Goal: Task Accomplishment & Management: Manage account settings

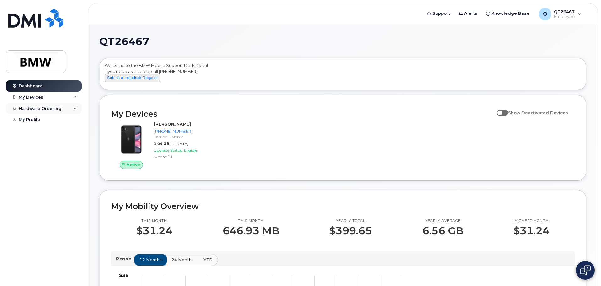
click at [74, 108] on icon at bounding box center [74, 108] width 3 height 3
click at [30, 118] on div "My Orders" at bounding box center [33, 120] width 23 height 6
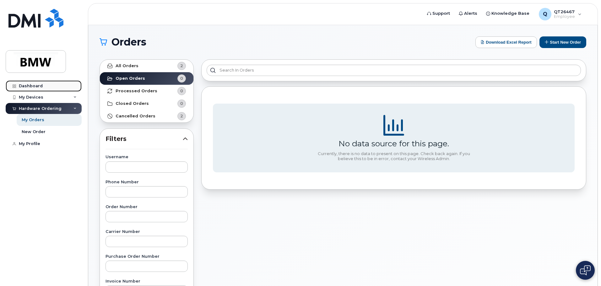
click at [34, 84] on div "Dashboard" at bounding box center [31, 85] width 24 height 5
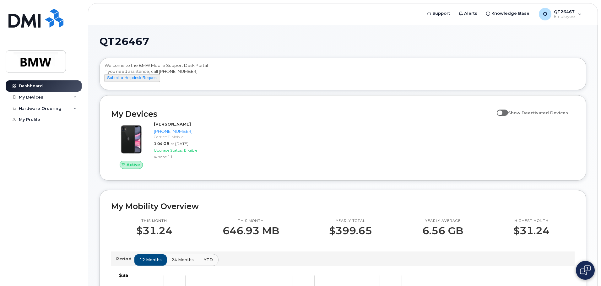
click at [207, 263] on span "YTD" at bounding box center [208, 260] width 9 height 6
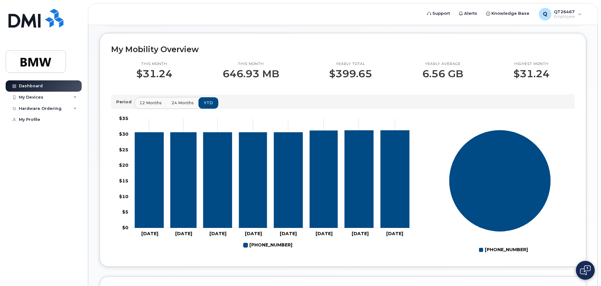
scroll to position [63, 0]
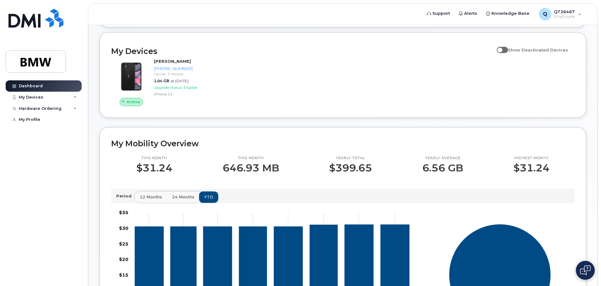
click at [148, 200] on span "12 months" at bounding box center [151, 197] width 22 height 6
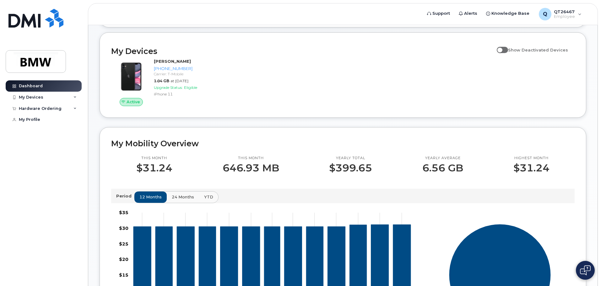
click at [182, 200] on span "24 months" at bounding box center [183, 197] width 22 height 6
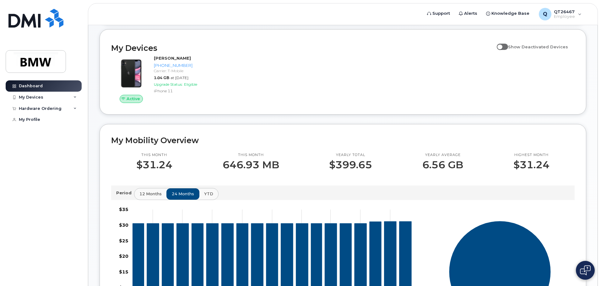
scroll to position [0, 0]
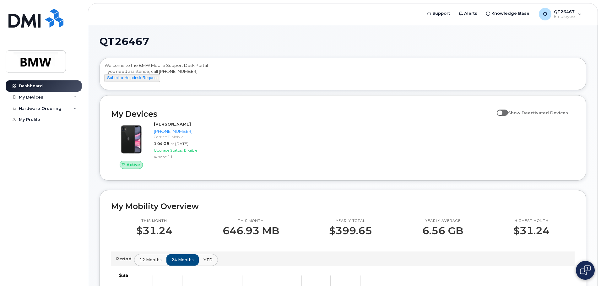
click at [451, 236] on p "6.56 GB" at bounding box center [442, 230] width 41 height 11
click at [442, 236] on p "6.56 GB" at bounding box center [442, 230] width 41 height 11
click at [579, 16] on div "Q QT26467 Employee" at bounding box center [559, 14] width 51 height 13
click at [399, 54] on div "QT26467 Welcome to the BMW Mobile Support Desk Portal If you need assistance, c…" at bounding box center [342, 280] width 486 height 489
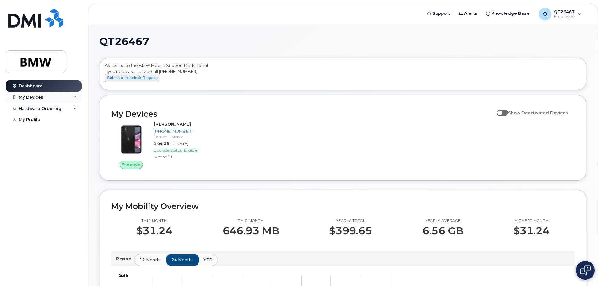
click at [34, 97] on div "My Devices" at bounding box center [31, 97] width 24 height 5
click at [40, 145] on div "Hardware Ordering" at bounding box center [40, 142] width 43 height 5
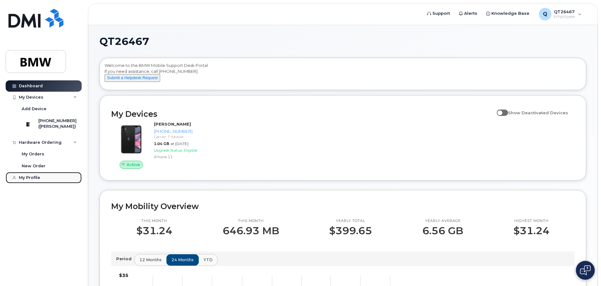
click at [37, 180] on div "My Profile" at bounding box center [29, 177] width 21 height 5
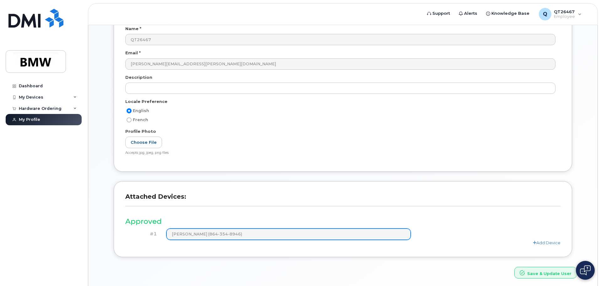
scroll to position [87, 0]
